Goal: Information Seeking & Learning: Learn about a topic

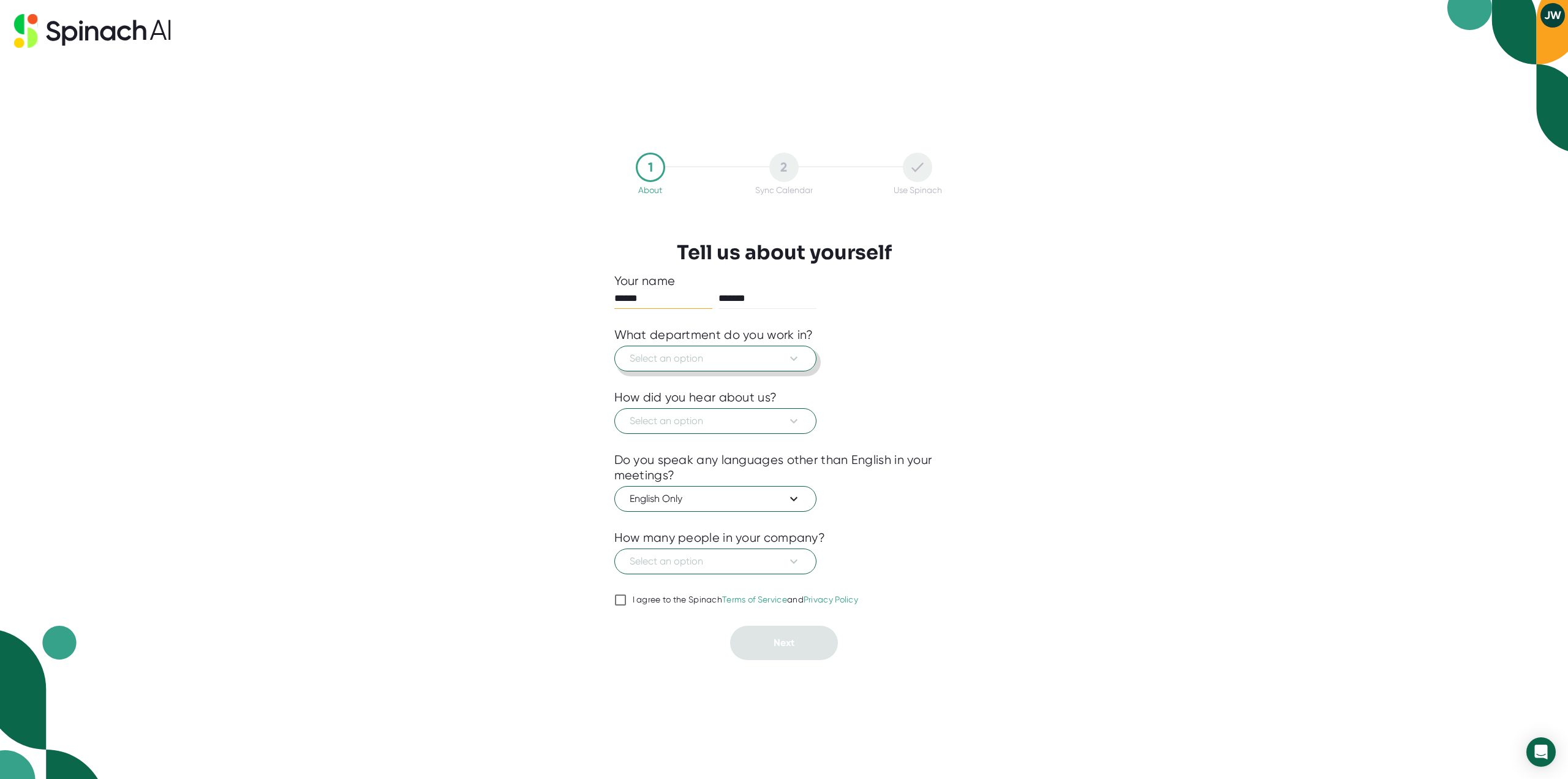
click at [756, 362] on span "Select an option" at bounding box center [715, 358] width 172 height 15
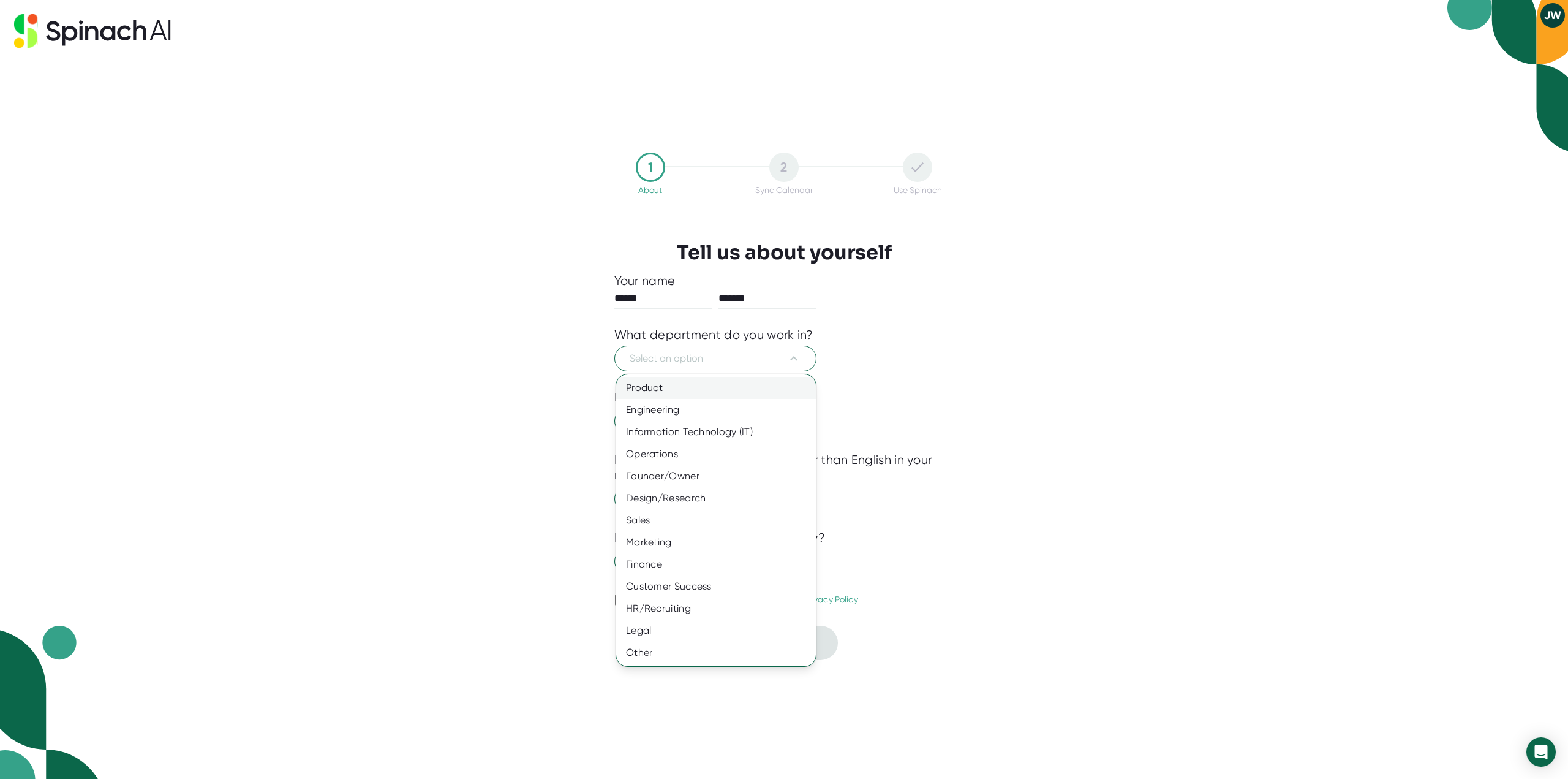
click at [666, 386] on div "Product" at bounding box center [716, 388] width 199 height 22
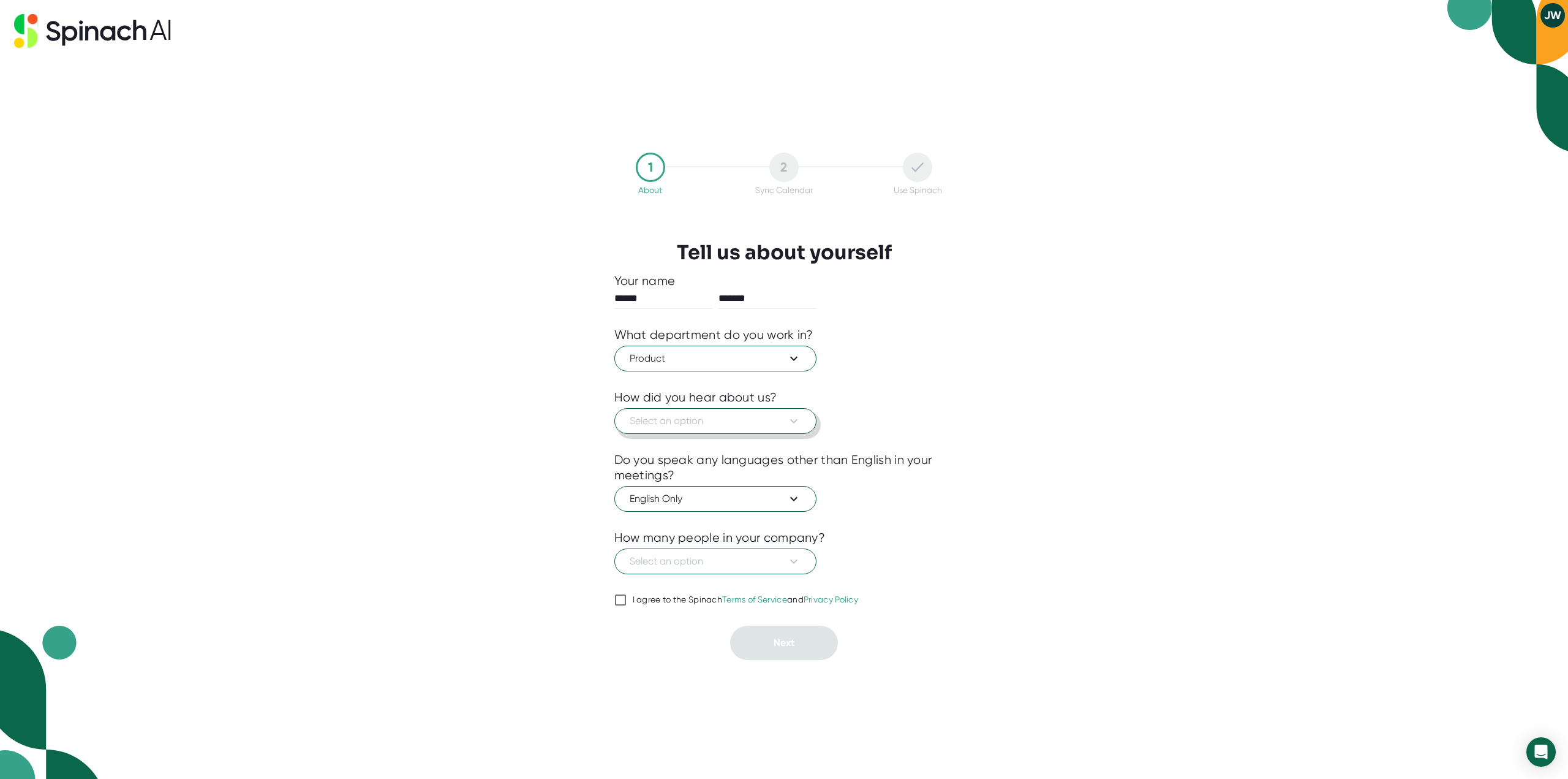
click at [720, 417] on span "Select an option" at bounding box center [715, 420] width 172 height 15
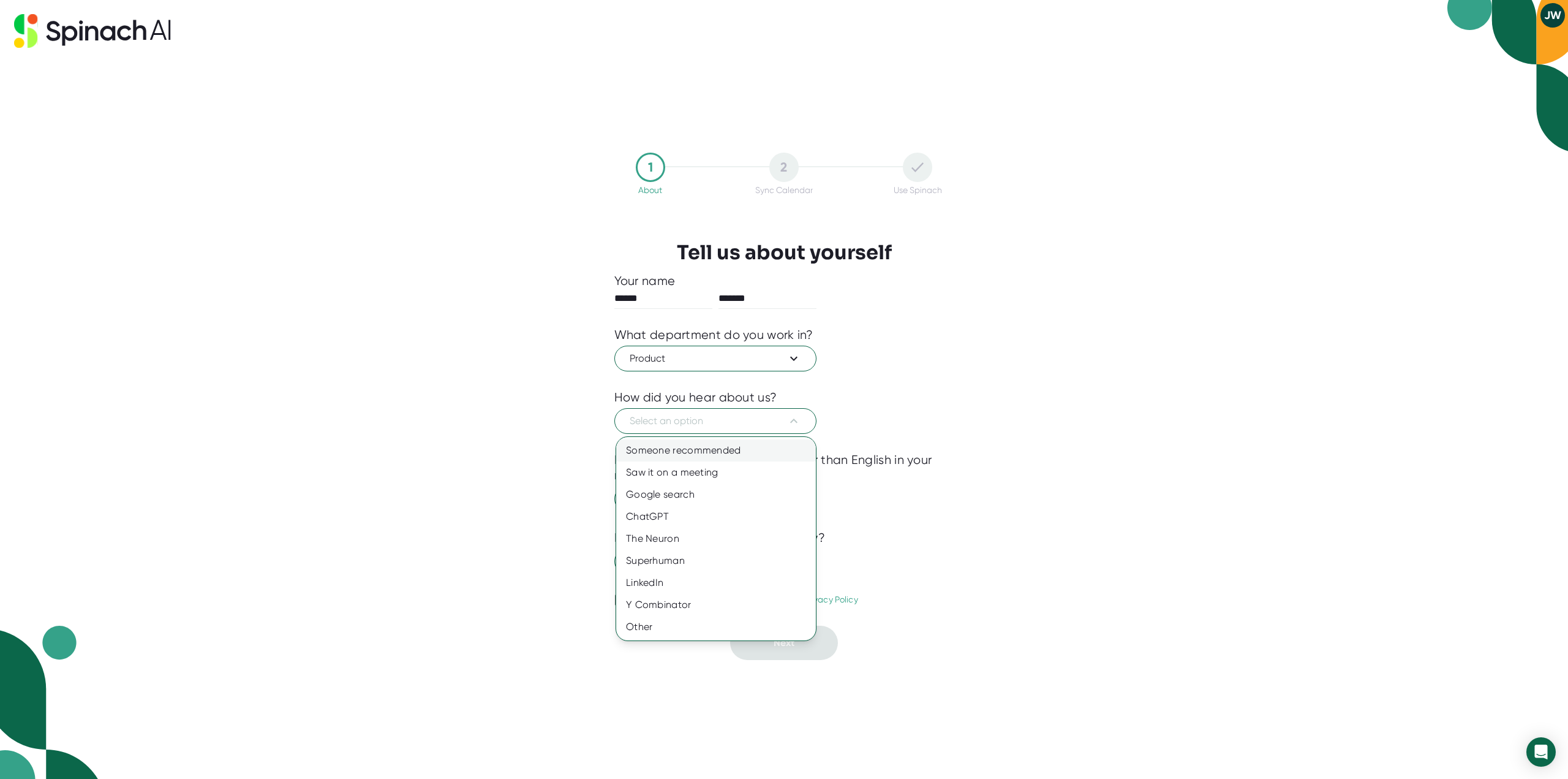
click at [695, 451] on div "Someone recommended" at bounding box center [716, 450] width 199 height 22
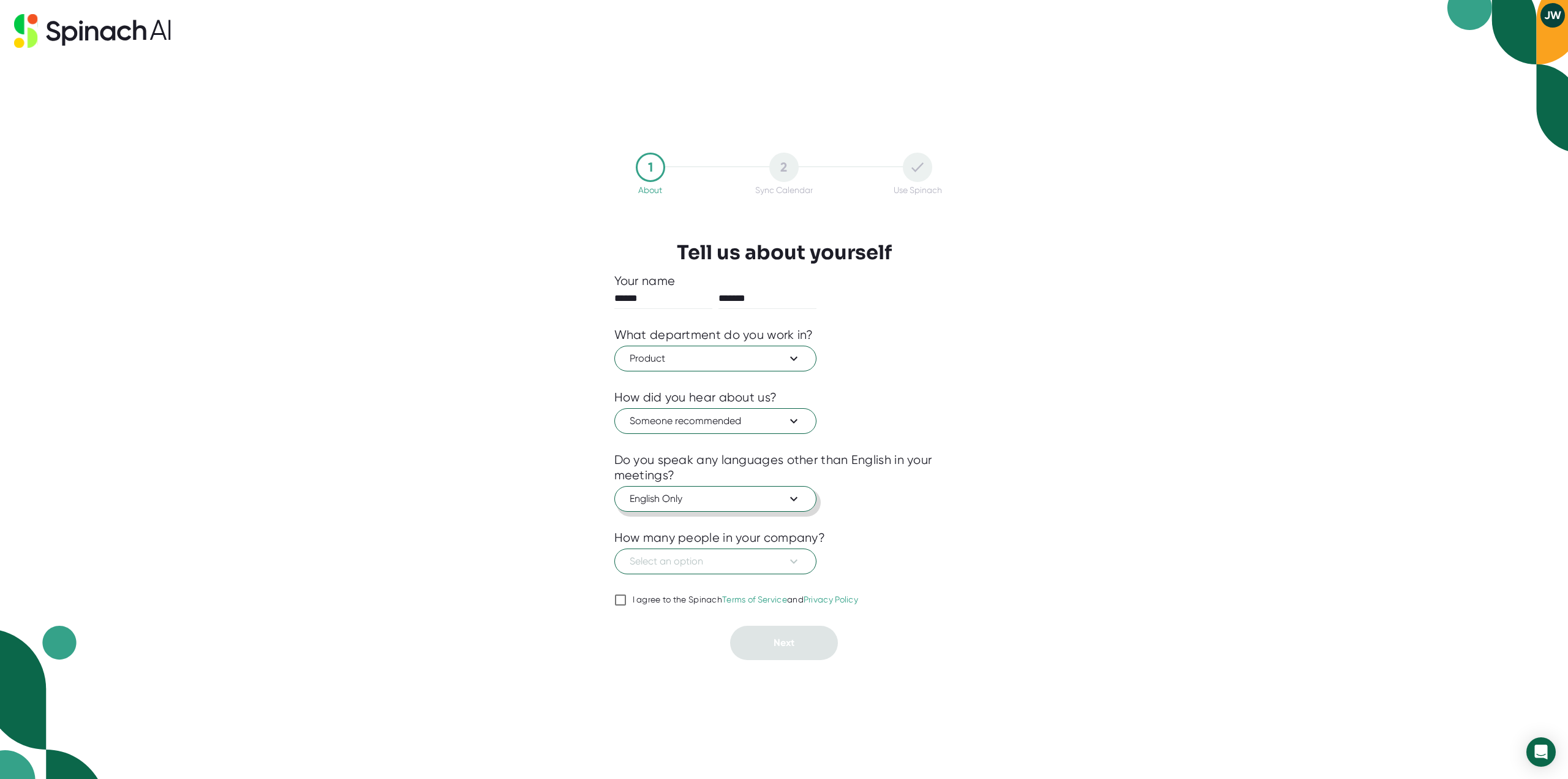
click at [793, 507] on button "English Only" at bounding box center [715, 498] width 202 height 26
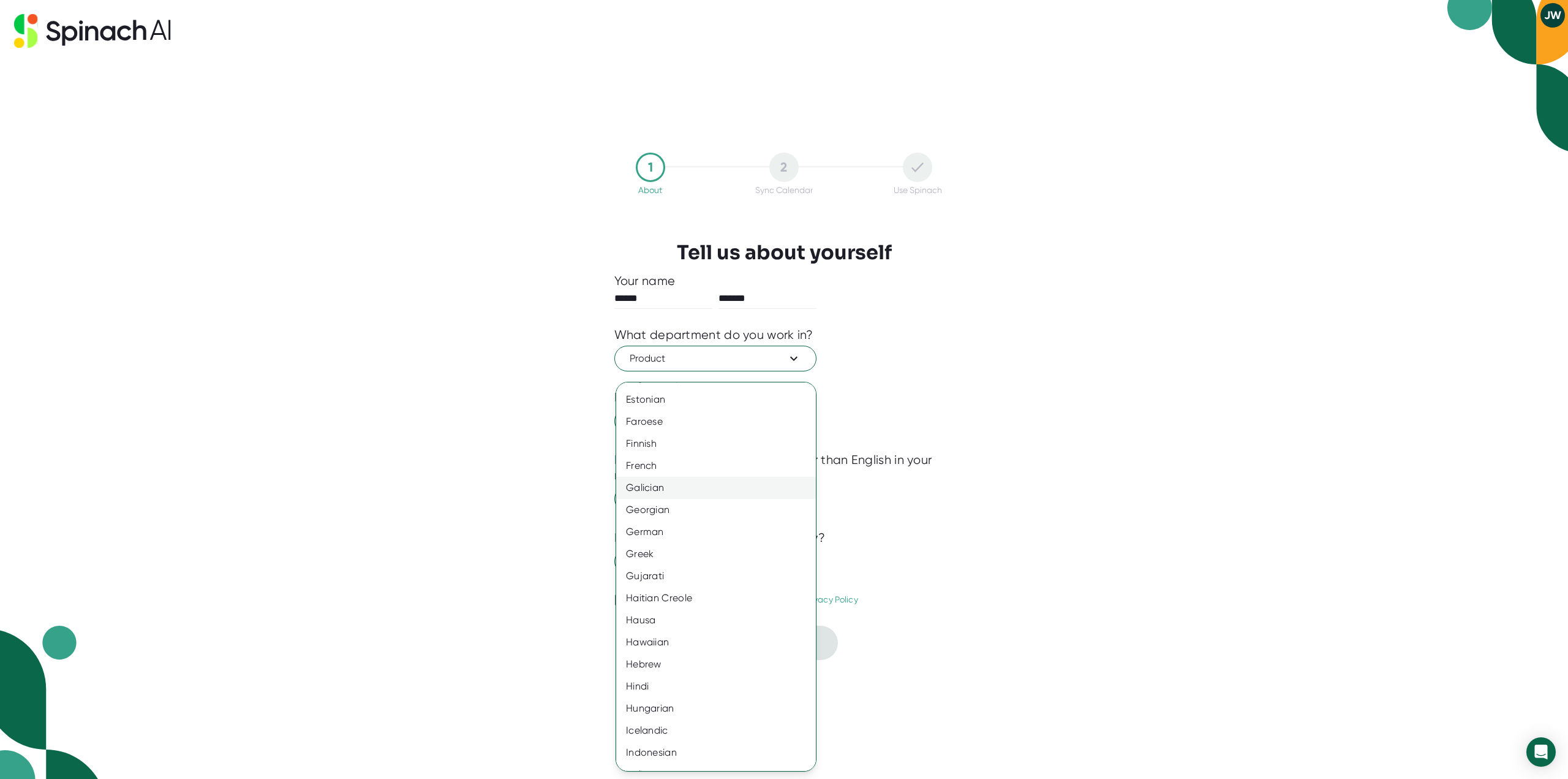
scroll to position [674, 0]
drag, startPoint x: 961, startPoint y: 518, endPoint x: 941, endPoint y: 503, distance: 25.0
click at [961, 518] on div at bounding box center [784, 389] width 1568 height 779
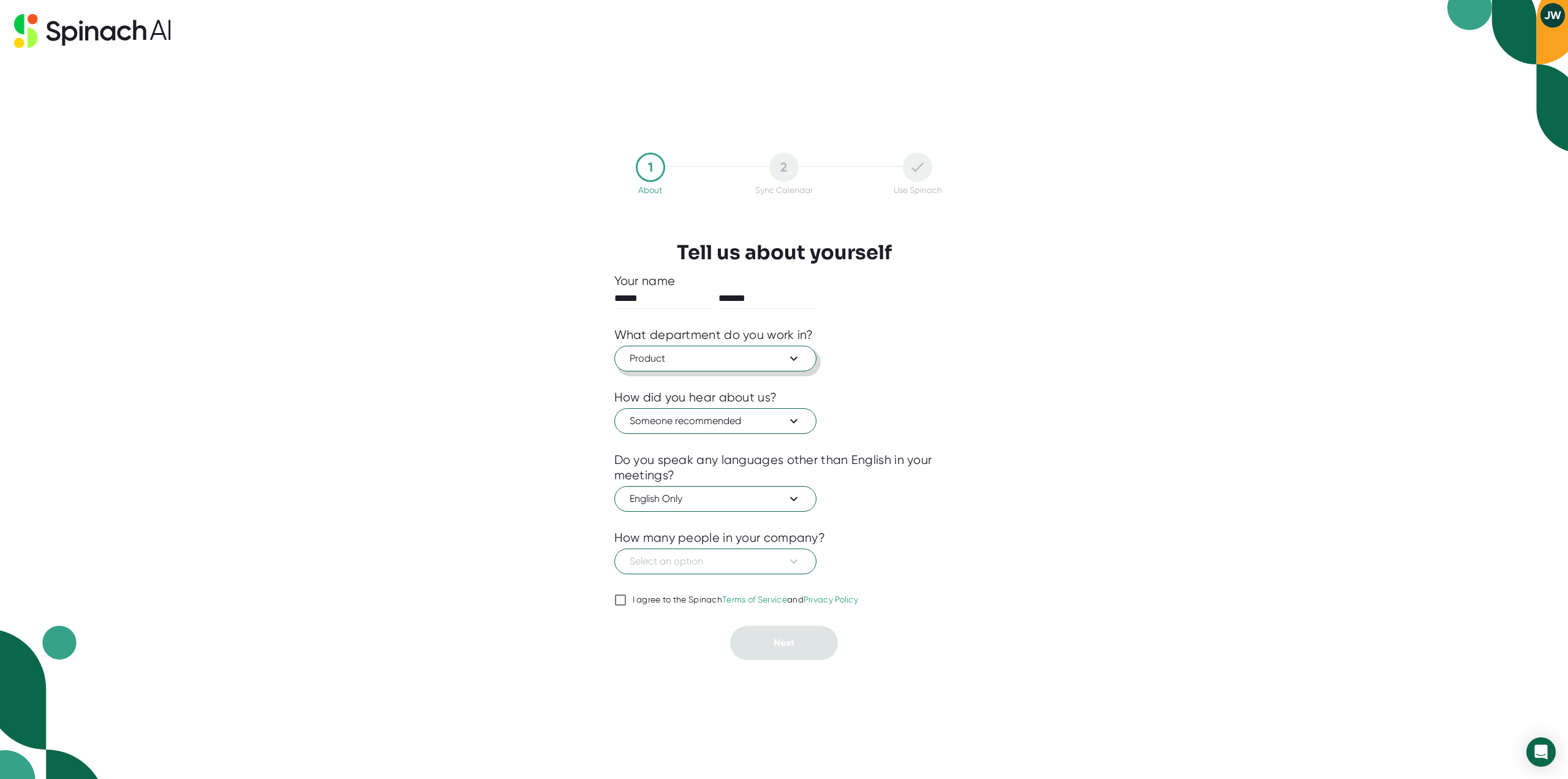
click at [761, 352] on button "Product" at bounding box center [715, 358] width 202 height 26
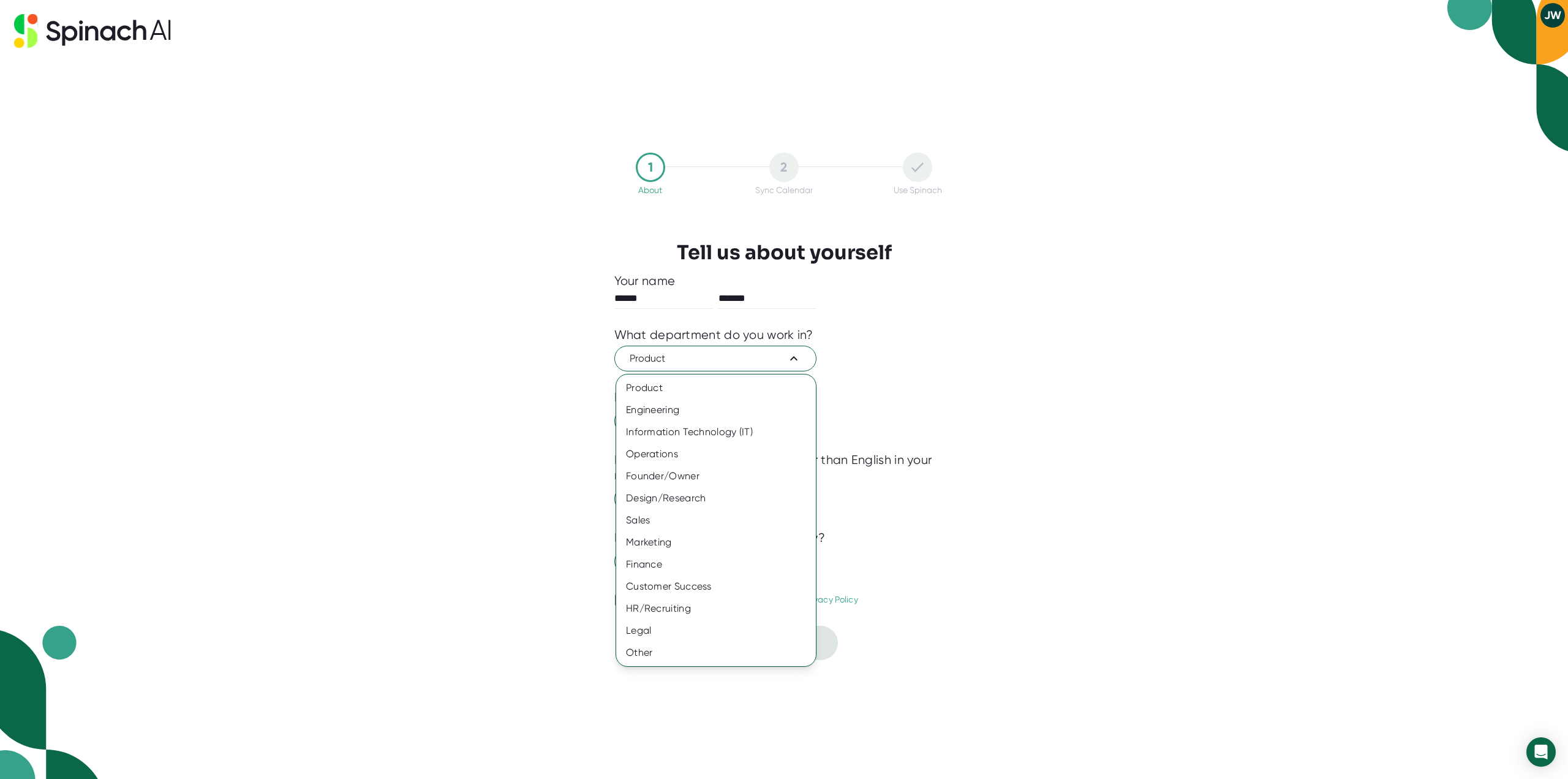
click at [936, 478] on div at bounding box center [784, 389] width 1568 height 779
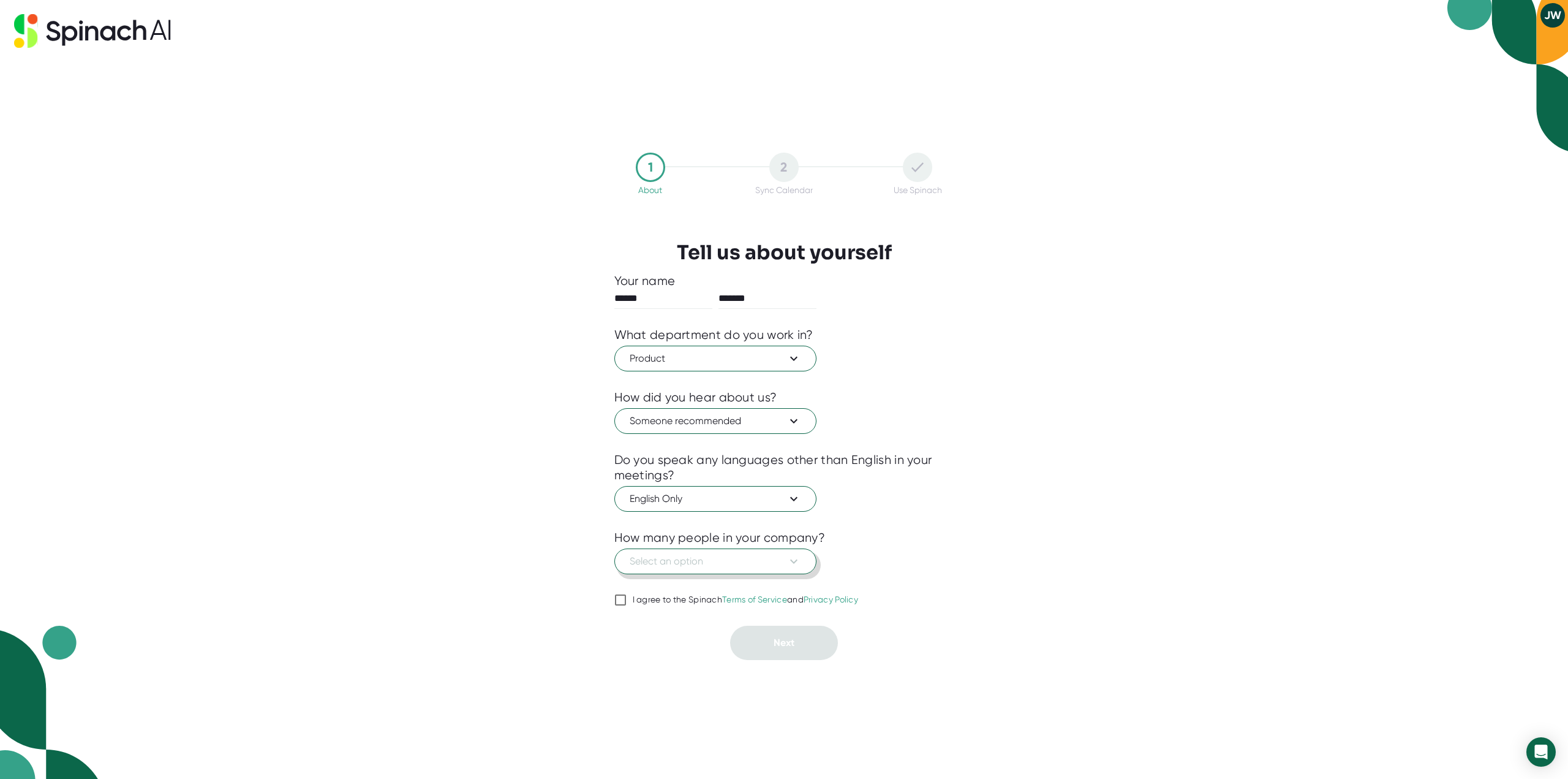
click at [763, 568] on span "Select an option" at bounding box center [715, 561] width 172 height 15
